Goal: Check status: Check status

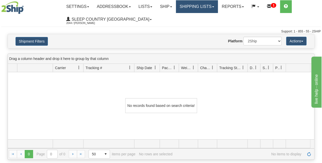
click at [206, 4] on link "Shipping lists" at bounding box center [197, 6] width 42 height 13
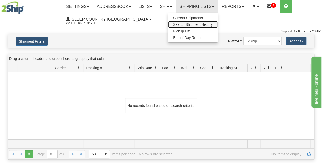
click at [192, 24] on span "Search Shipment History" at bounding box center [192, 24] width 39 height 4
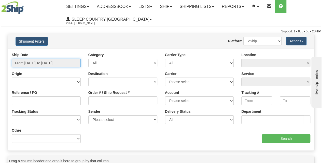
click at [59, 64] on input "From [DATE] To [DATE]" at bounding box center [46, 63] width 69 height 9
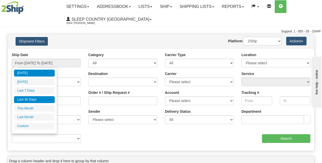
click at [40, 98] on li "Last 30 Days" at bounding box center [34, 99] width 41 height 7
type input "From [DATE] To [DATE]"
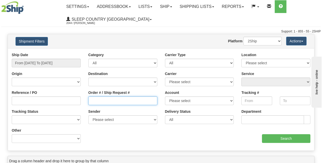
click at [100, 100] on input "Order # / Ship Request #" at bounding box center [122, 100] width 69 height 9
paste input "5900I107129"
type input "5900I107129"
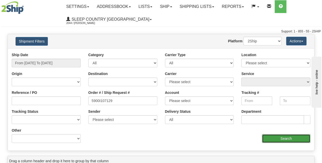
click at [283, 135] on input "Search" at bounding box center [286, 138] width 49 height 9
